Goal: Task Accomplishment & Management: Manage account settings

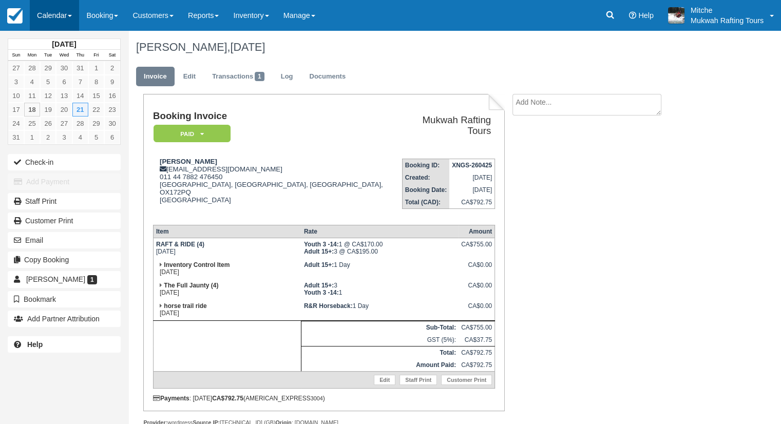
click at [54, 18] on link "Calendar" at bounding box center [54, 15] width 49 height 31
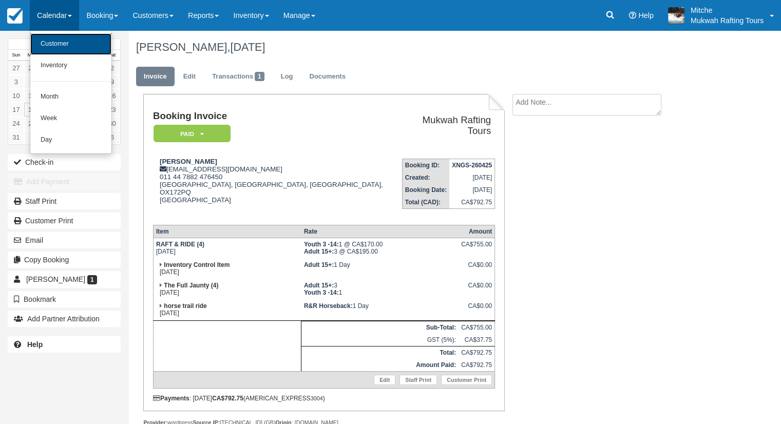
click at [51, 41] on link "Customer" at bounding box center [70, 44] width 81 height 22
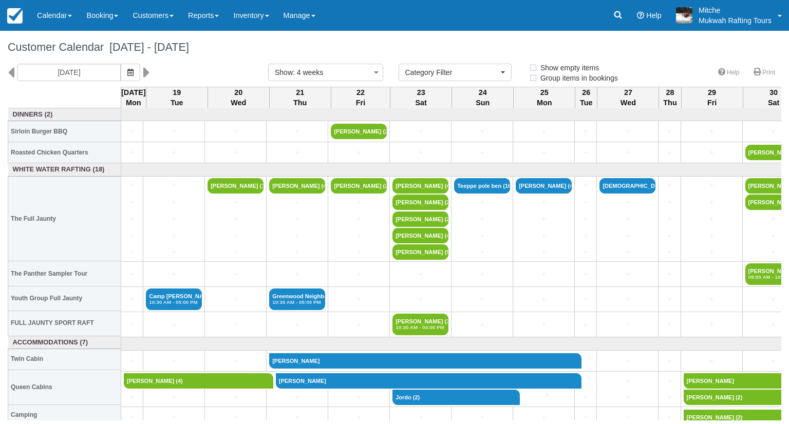
select select
click at [11, 74] on icon at bounding box center [11, 72] width 7 height 17
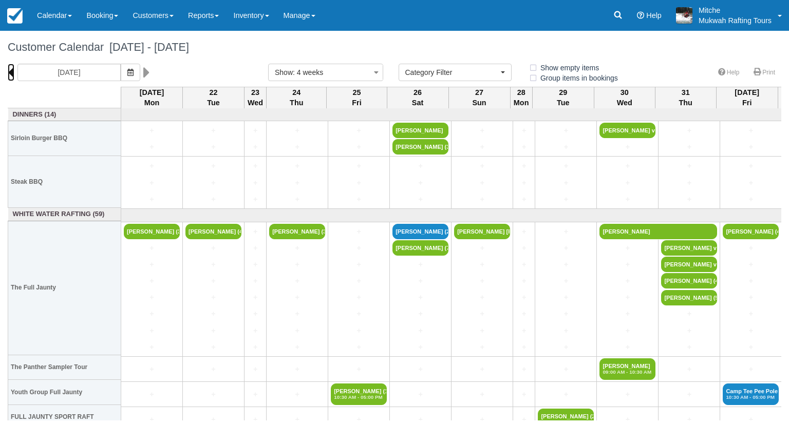
click at [12, 73] on icon at bounding box center [11, 72] width 7 height 17
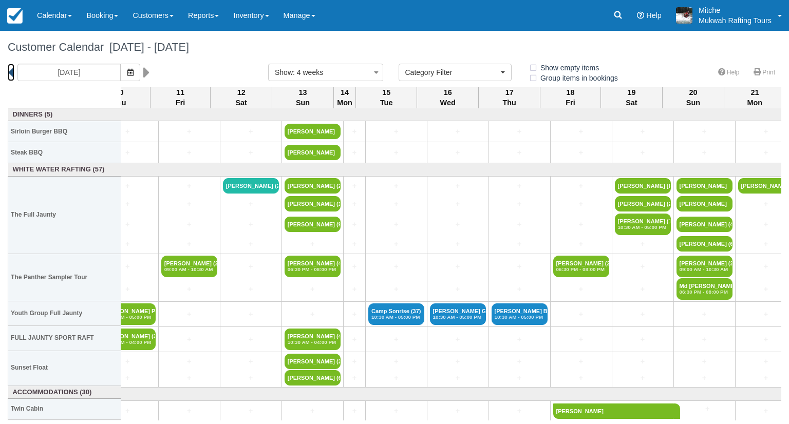
scroll to position [0, 929]
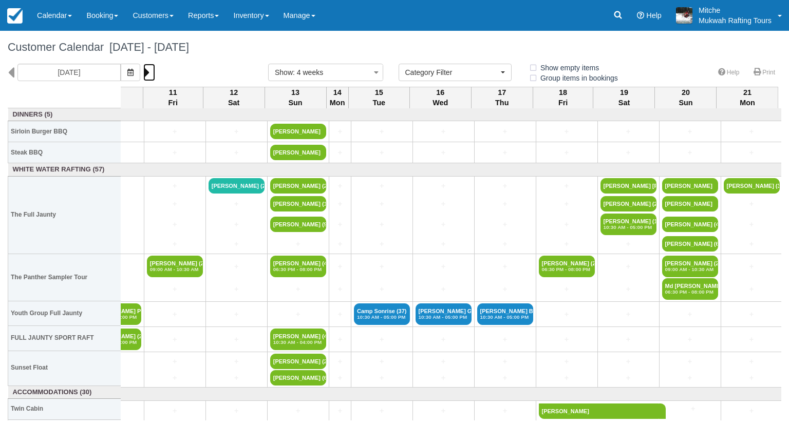
click at [150, 72] on link at bounding box center [149, 72] width 12 height 17
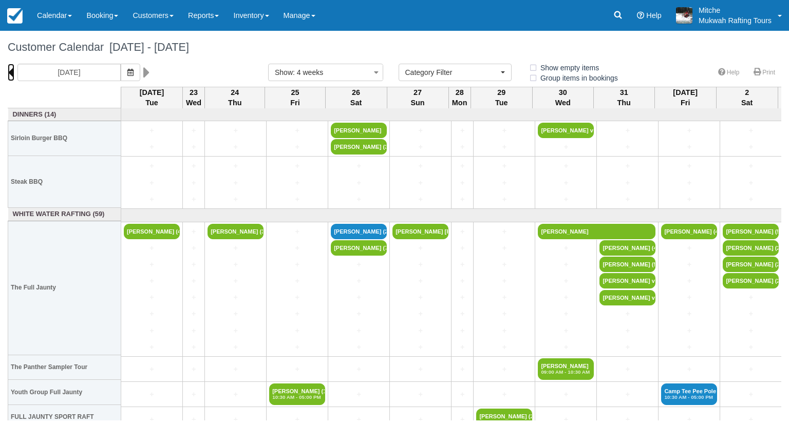
click at [10, 75] on icon at bounding box center [11, 72] width 7 height 17
type input "06/24/25"
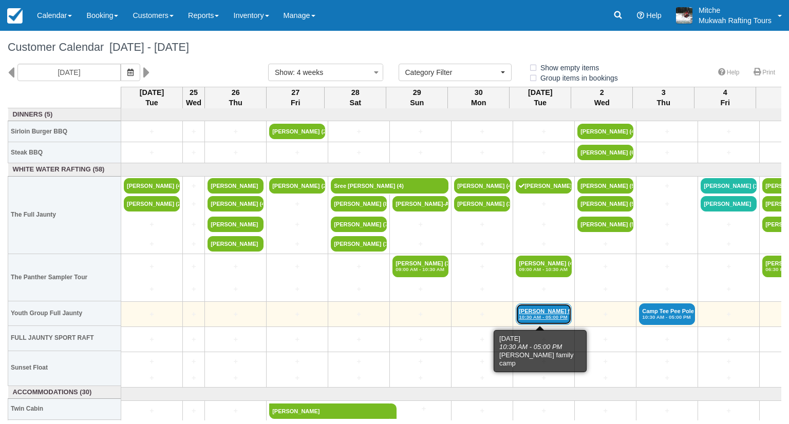
click at [542, 317] on em "10:30 AM - 05:00 PM" at bounding box center [544, 317] width 50 height 6
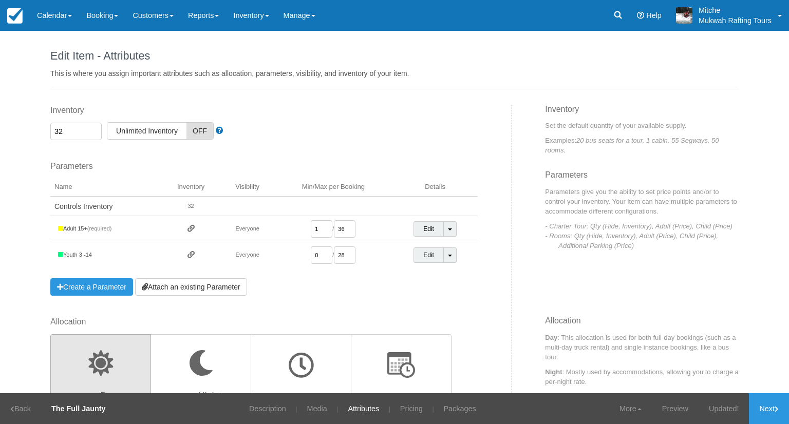
scroll to position [154, 0]
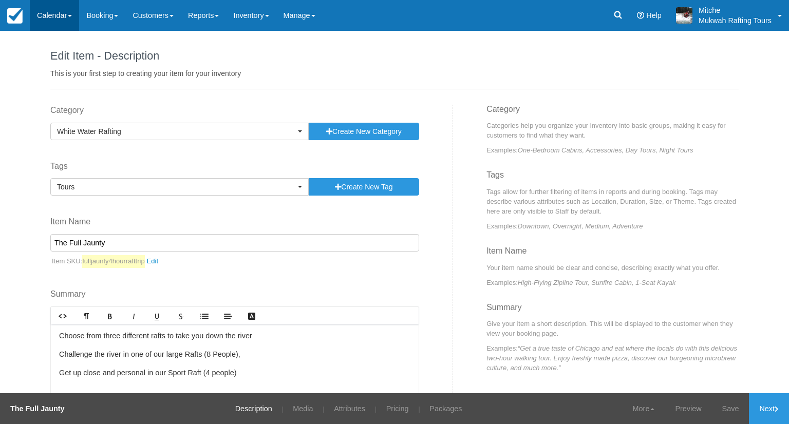
click at [53, 16] on link "Calendar" at bounding box center [54, 15] width 49 height 31
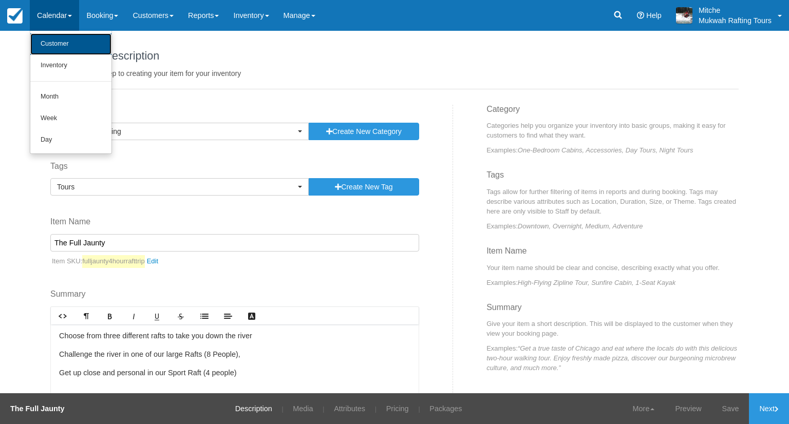
click at [66, 50] on link "Customer" at bounding box center [70, 44] width 81 height 22
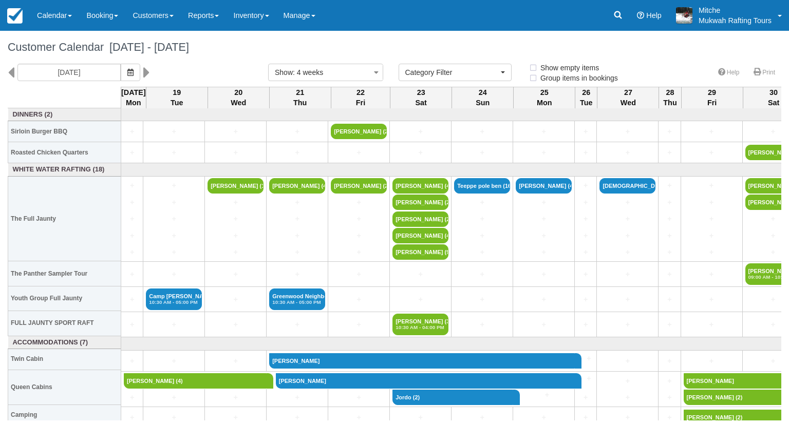
select select
click at [8, 74] on icon at bounding box center [11, 72] width 7 height 17
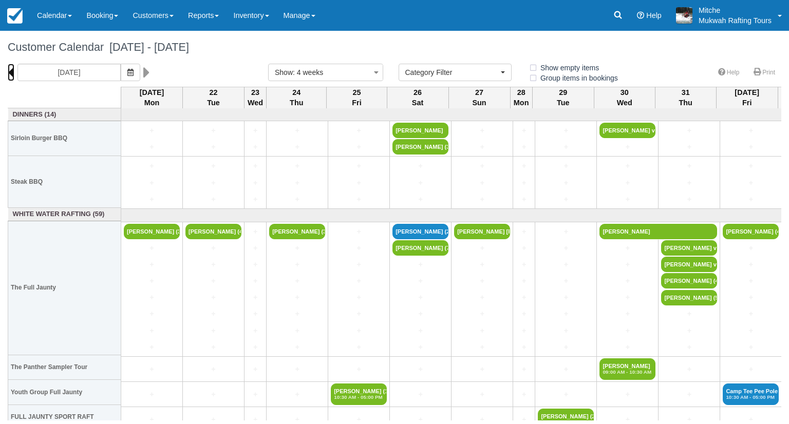
click at [11, 71] on icon at bounding box center [11, 72] width 7 height 17
type input "06/23/25"
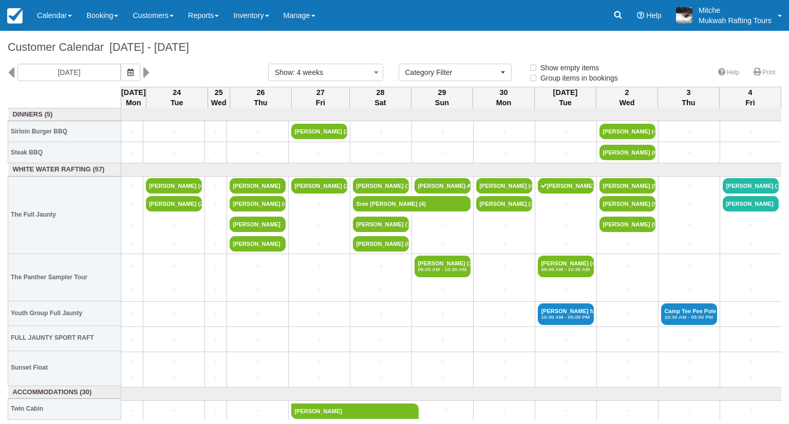
select select
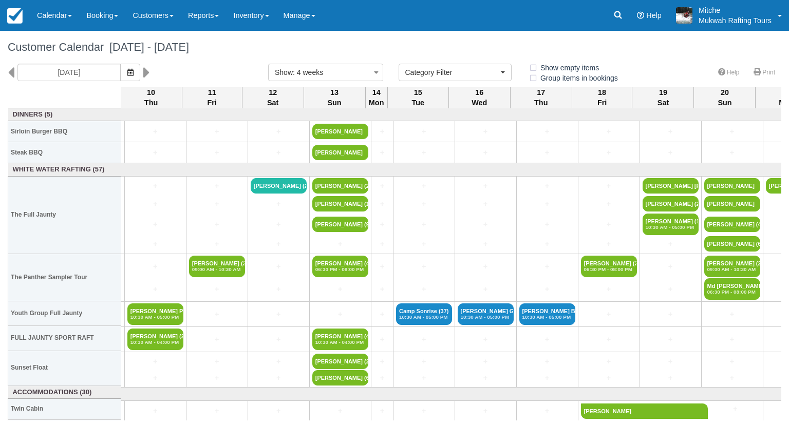
scroll to position [0, 890]
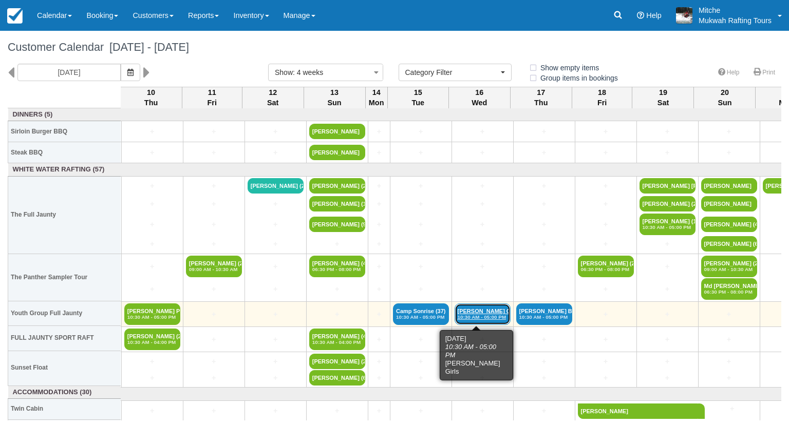
click at [481, 314] on em "10:30 AM - 05:00 PM" at bounding box center [483, 317] width 50 height 6
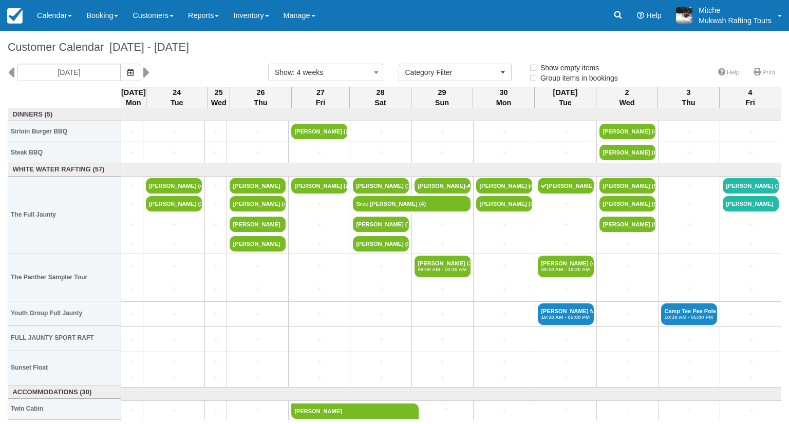
select select
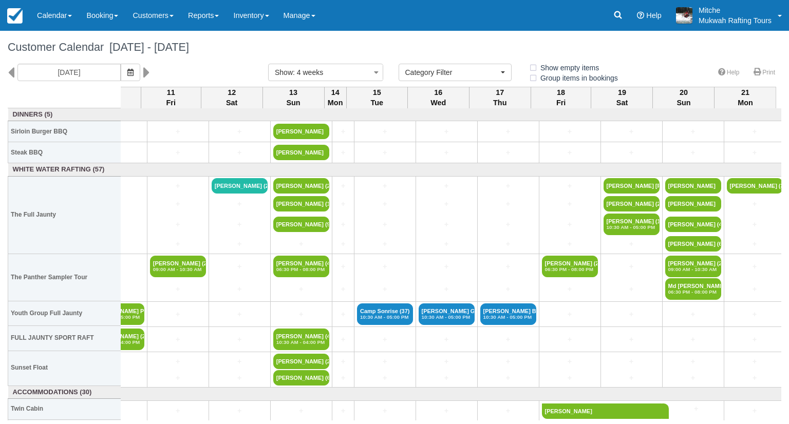
scroll to position [0, 931]
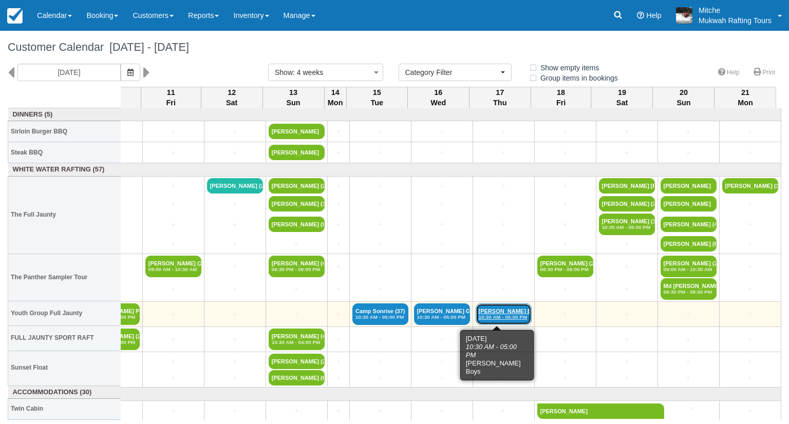
click at [517, 312] on link "Camp Caroline Boys (21) 10:30 AM - 05:00 PM" at bounding box center [504, 315] width 56 height 22
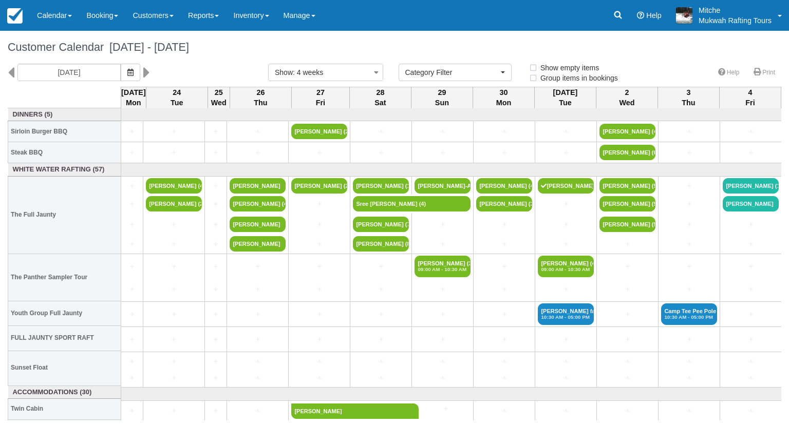
select select
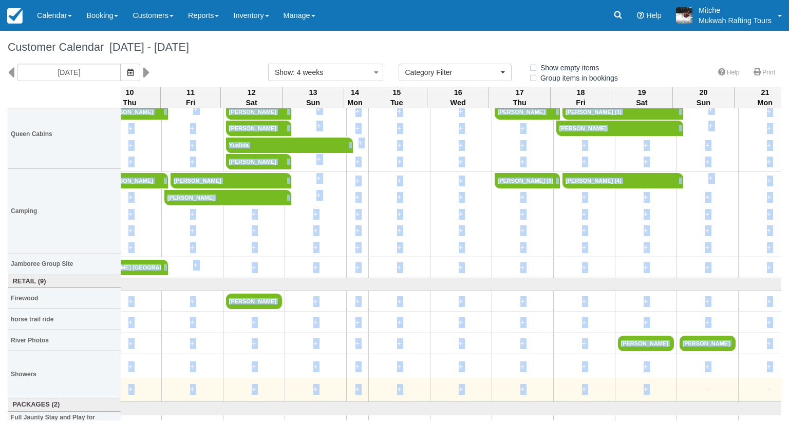
scroll to position [319, 931]
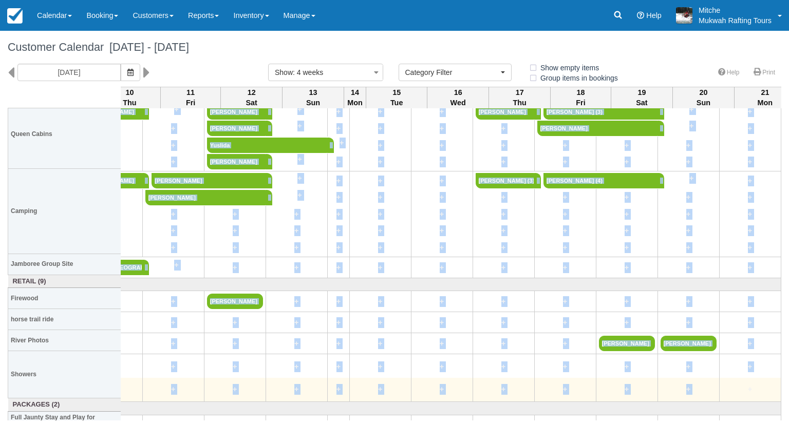
drag, startPoint x: 336, startPoint y: 420, endPoint x: 737, endPoint y: 377, distance: 403.4
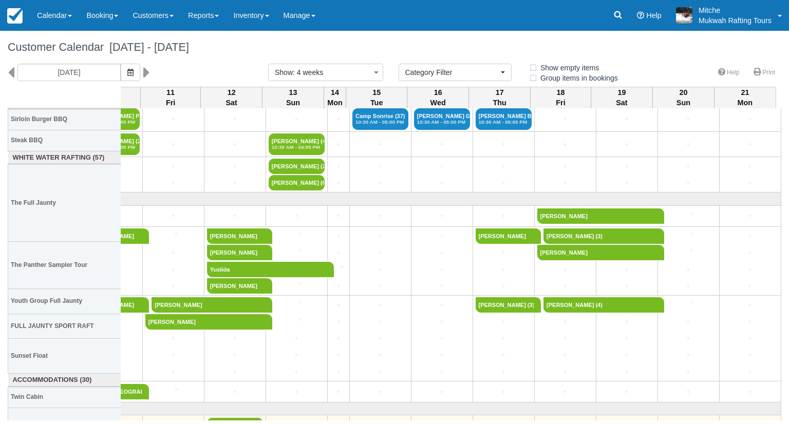
scroll to position [0, 931]
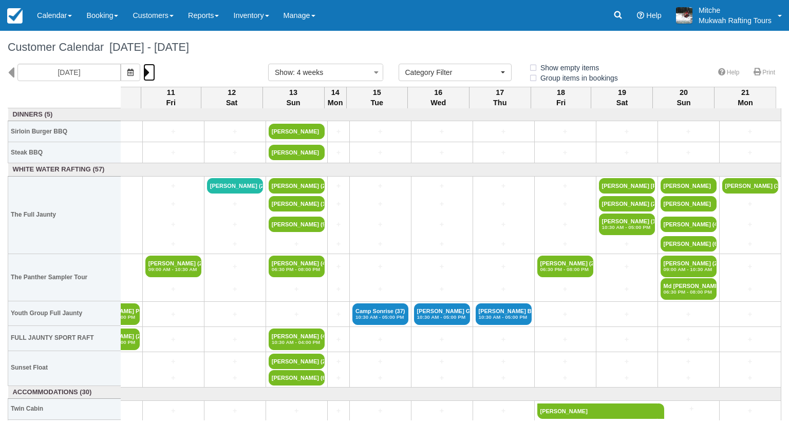
click at [148, 74] on icon at bounding box center [146, 72] width 7 height 17
type input "[DATE]"
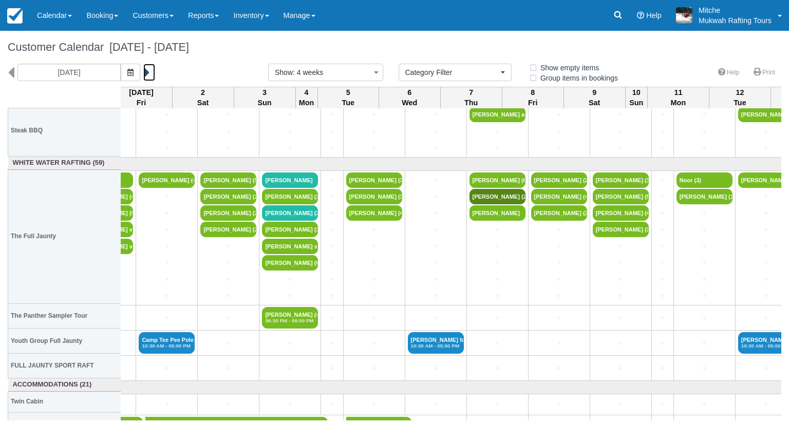
scroll to position [51, 675]
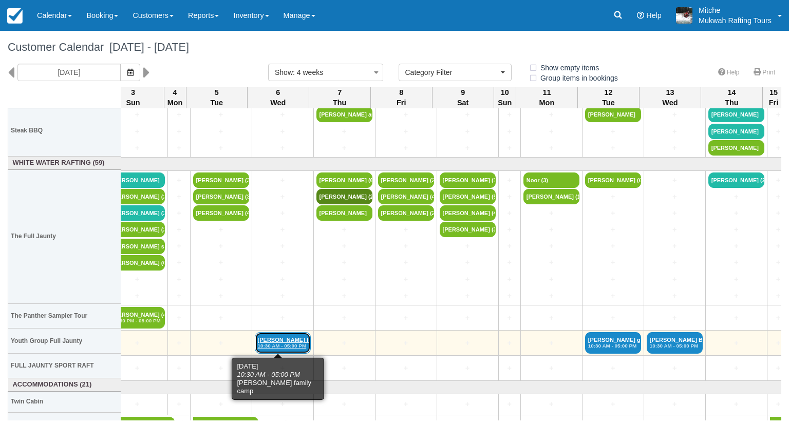
click at [278, 337] on link "Camp Caroline family (20) 10:30 AM - 05:00 PM" at bounding box center [283, 343] width 56 height 22
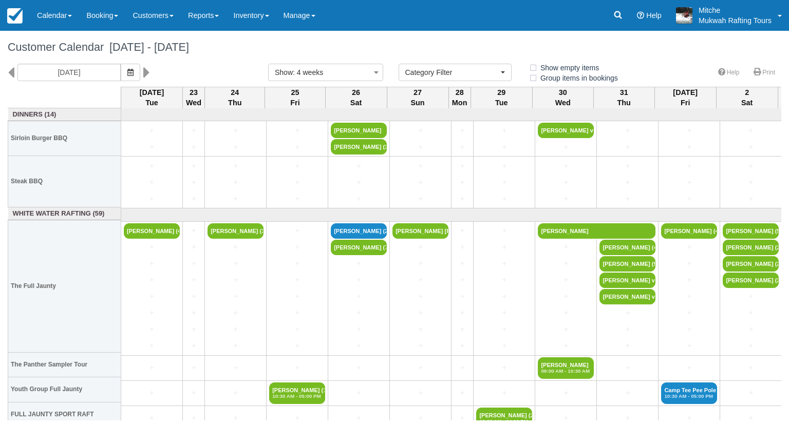
select select
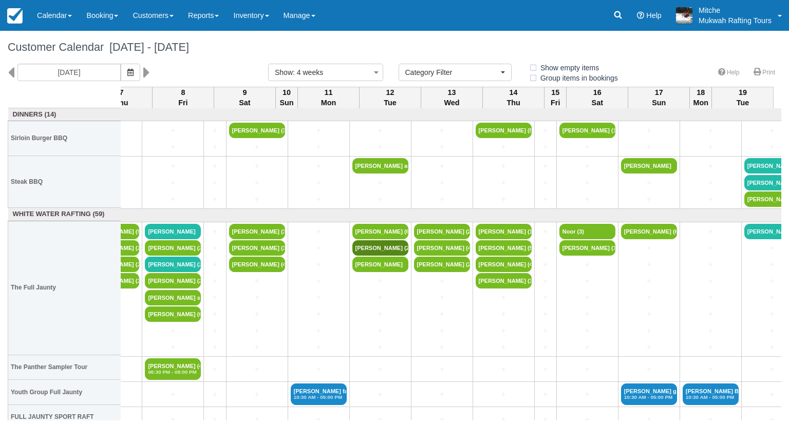
scroll to position [0, 894]
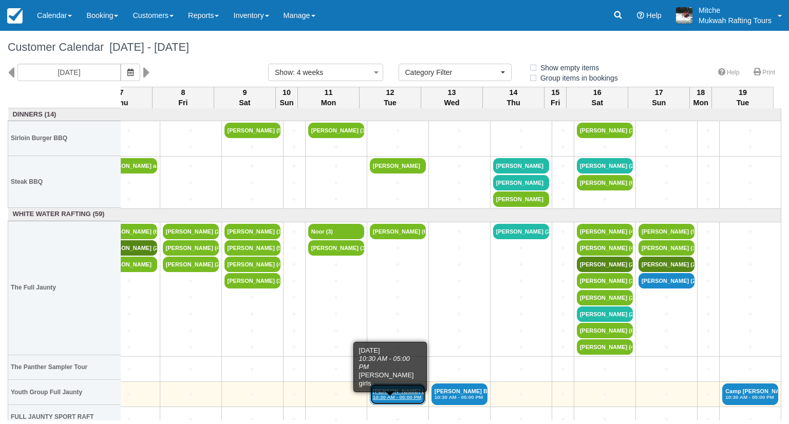
click at [390, 388] on link "Camp Caroline girls (27) 10:30 AM - 05:00 PM" at bounding box center [398, 395] width 56 height 22
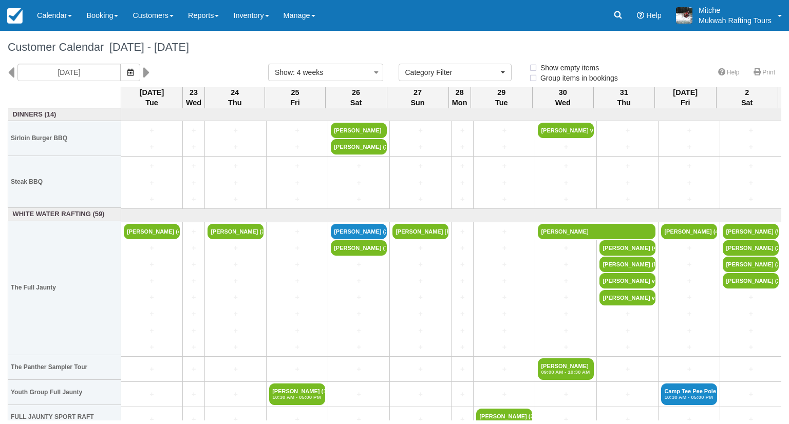
select select
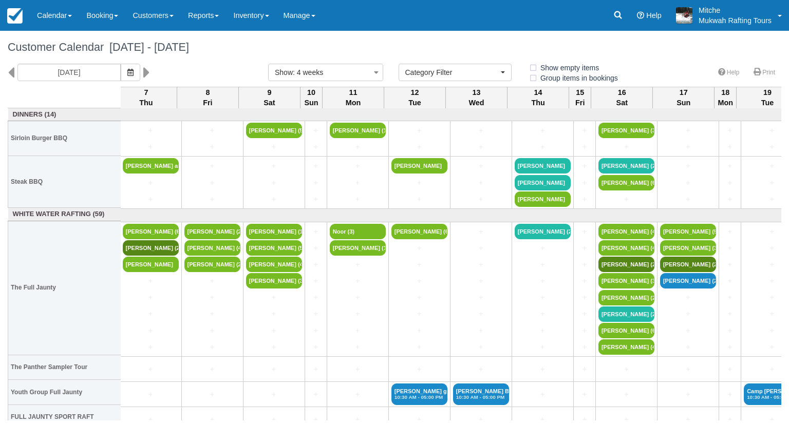
scroll to position [0, 894]
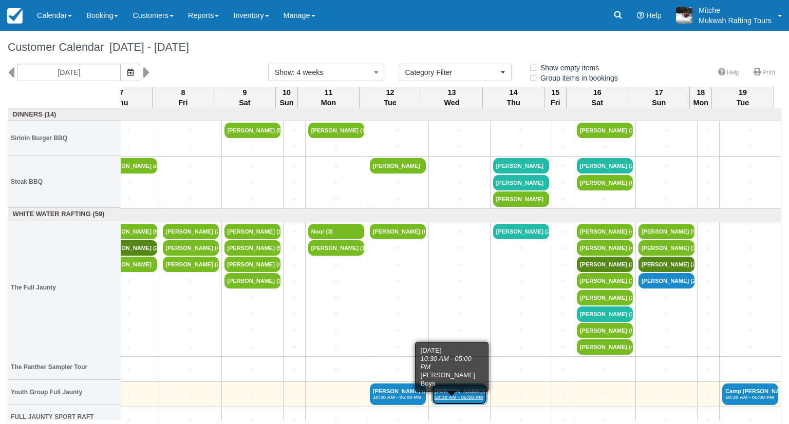
click at [466, 389] on link "Camp Caroline Boys (28) 10:30 AM - 05:00 PM" at bounding box center [459, 395] width 56 height 22
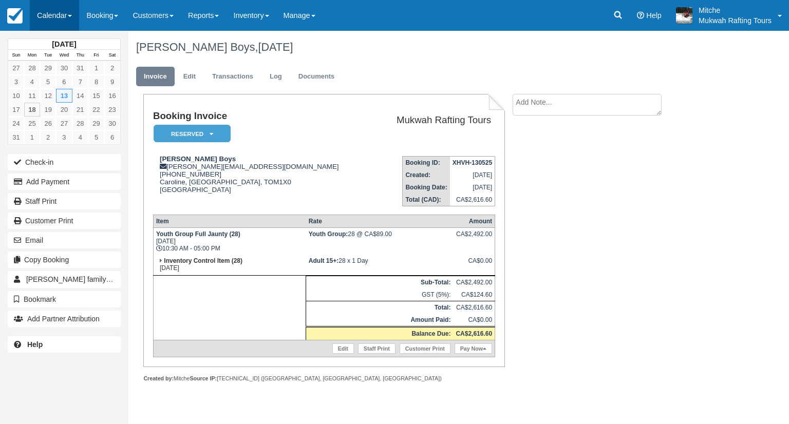
click at [45, 20] on link "Calendar" at bounding box center [54, 15] width 49 height 31
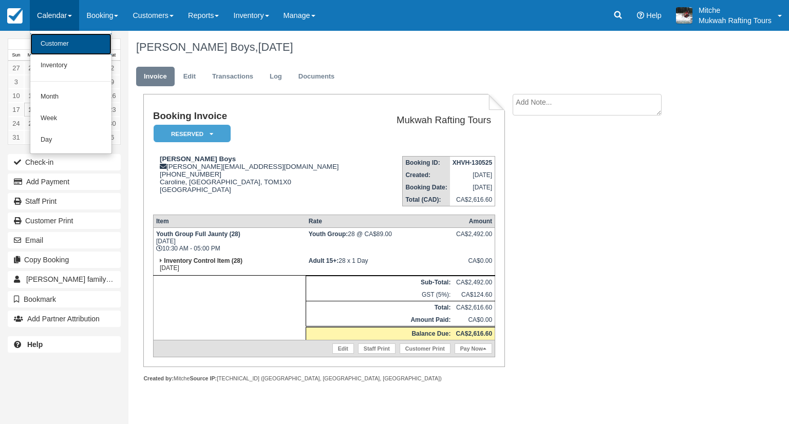
click at [66, 46] on link "Customer" at bounding box center [70, 44] width 81 height 22
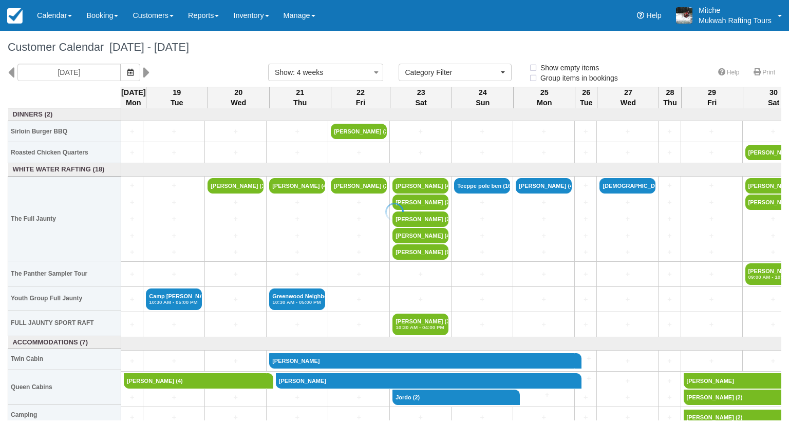
select select
